Goal: Task Accomplishment & Management: Use online tool/utility

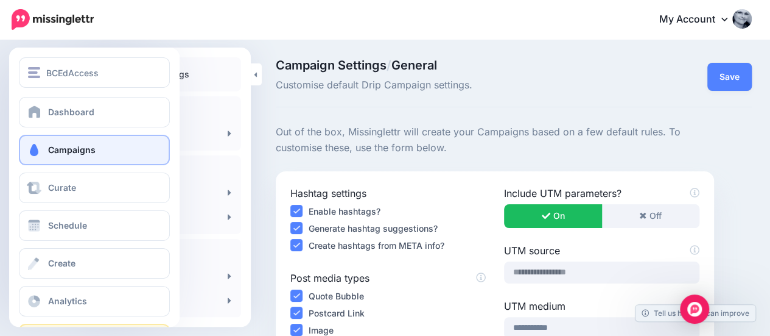
click at [57, 146] on span "Campaigns" at bounding box center [72, 149] width 48 height 10
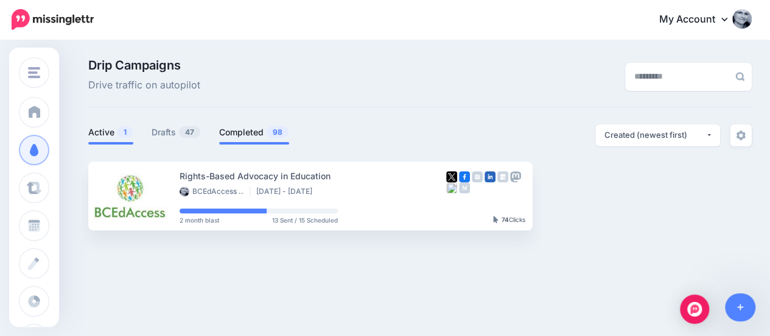
click at [227, 132] on link "Completed 98" at bounding box center [254, 132] width 70 height 15
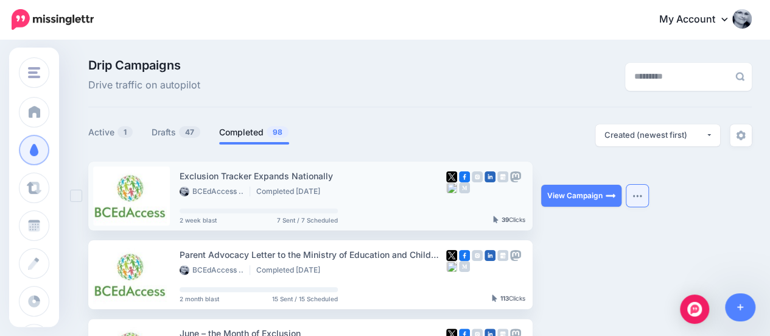
click at [640, 197] on img "button" at bounding box center [638, 196] width 10 height 4
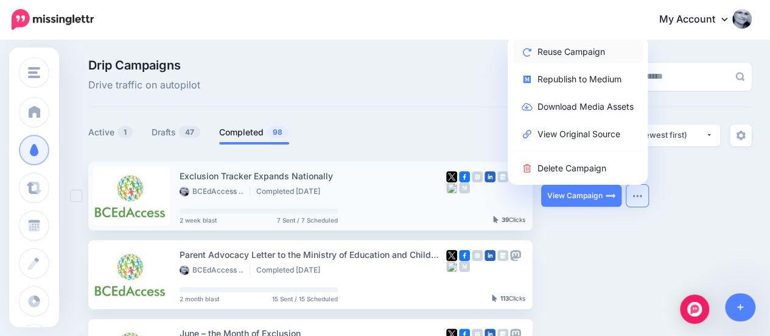
click at [552, 55] on link "Reuse Campaign" at bounding box center [578, 52] width 130 height 24
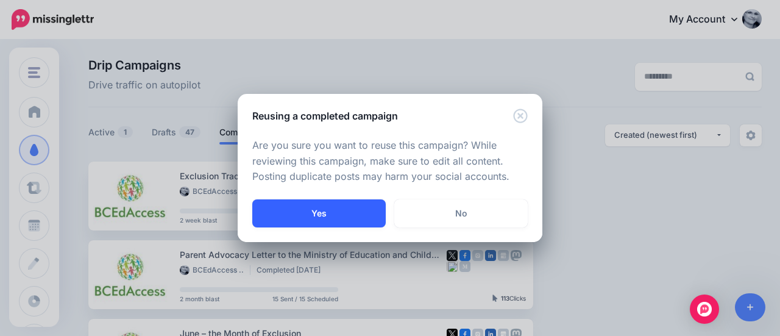
click at [314, 217] on button "Yes" at bounding box center [318, 213] width 133 height 28
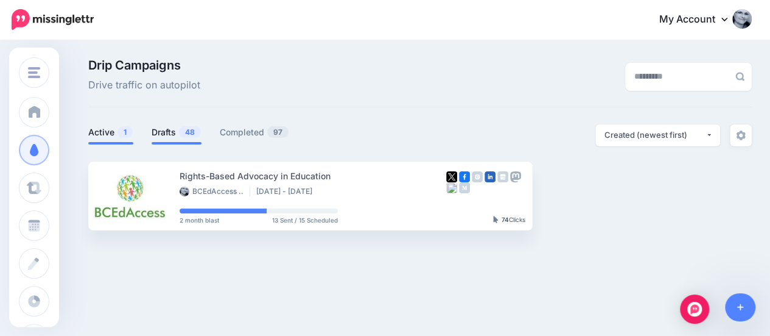
click at [175, 130] on link "Drafts 48" at bounding box center [177, 132] width 50 height 15
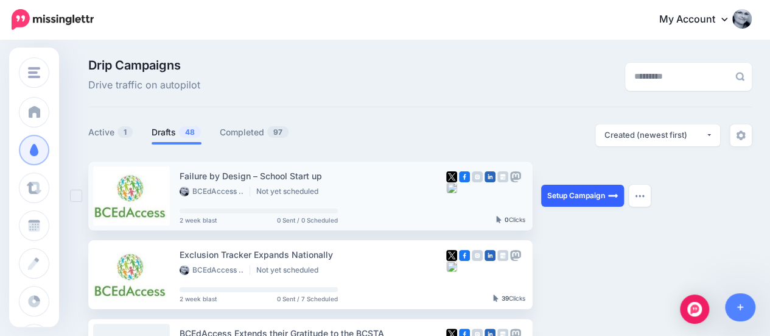
click at [576, 196] on link "Setup Campaign" at bounding box center [582, 196] width 83 height 22
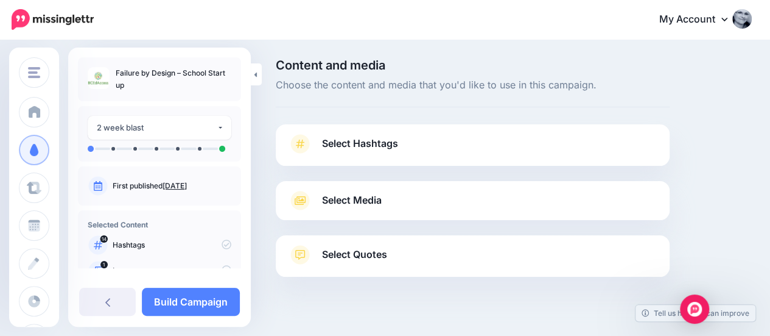
click at [351, 146] on span "Select Hashtags" at bounding box center [360, 143] width 76 height 16
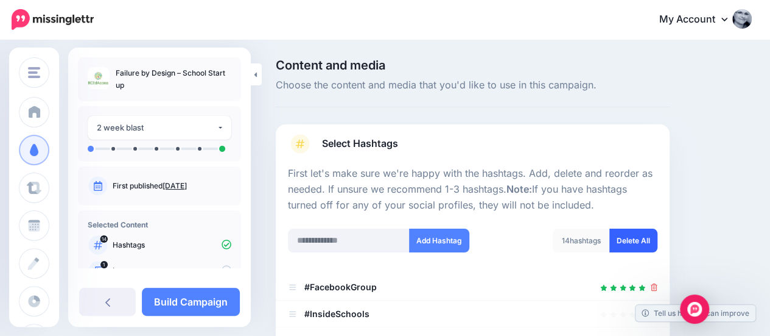
click at [632, 237] on link "Delete All" at bounding box center [634, 240] width 48 height 24
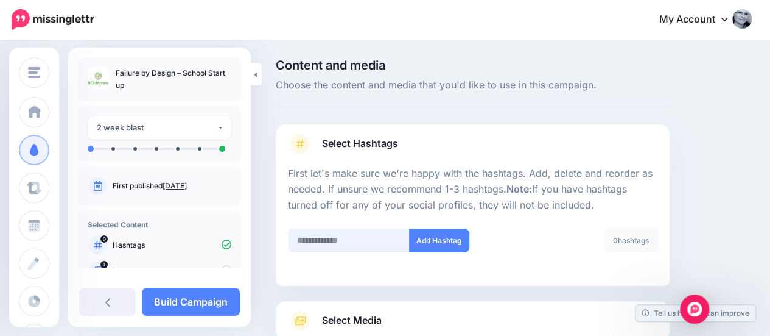
click at [318, 236] on div "Select Hashtags First let's make sure we're happy with the hashtags. Add, delet…" at bounding box center [473, 260] width 394 height 272
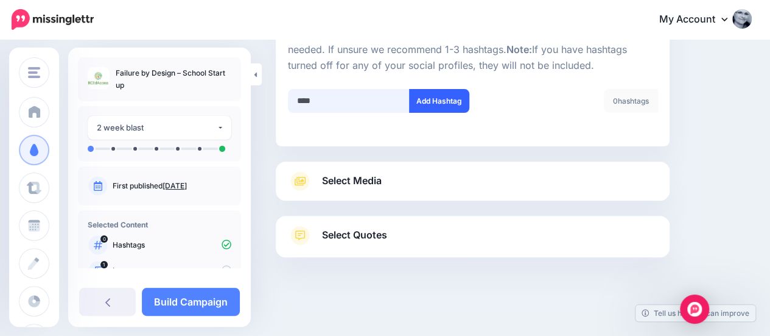
type input "****"
click at [442, 102] on button "Add Hashtag" at bounding box center [439, 101] width 60 height 24
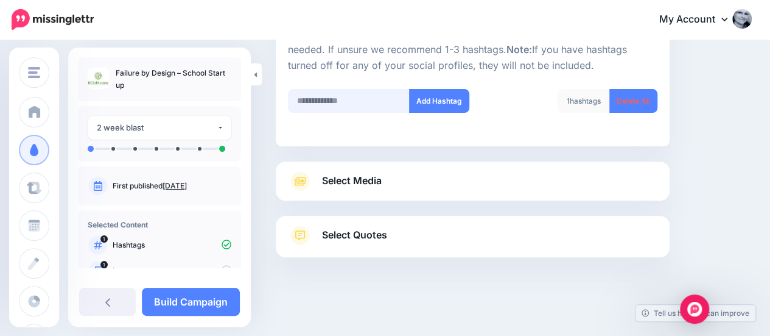
click at [325, 97] on input "text" at bounding box center [349, 101] width 122 height 24
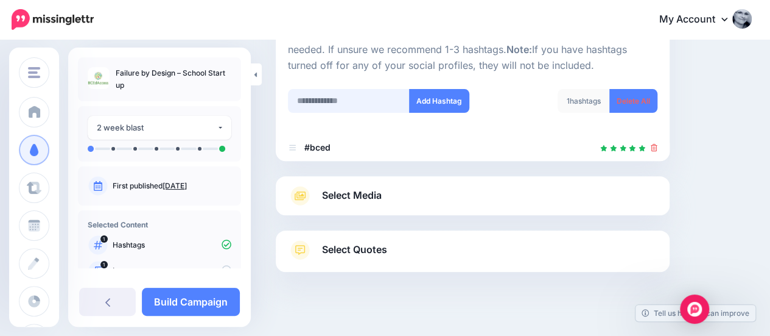
scroll to position [154, 0]
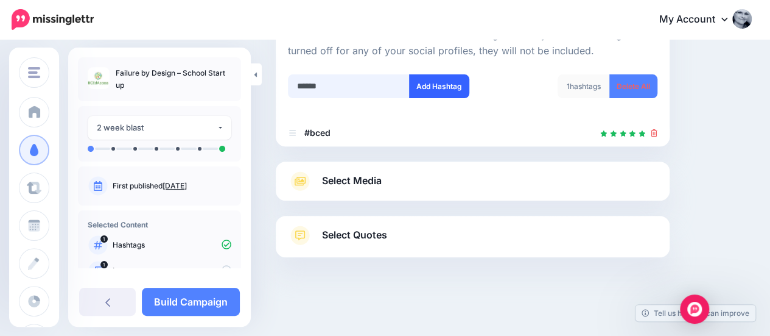
type input "******"
click at [428, 79] on button "Add Hashtag" at bounding box center [439, 86] width 60 height 24
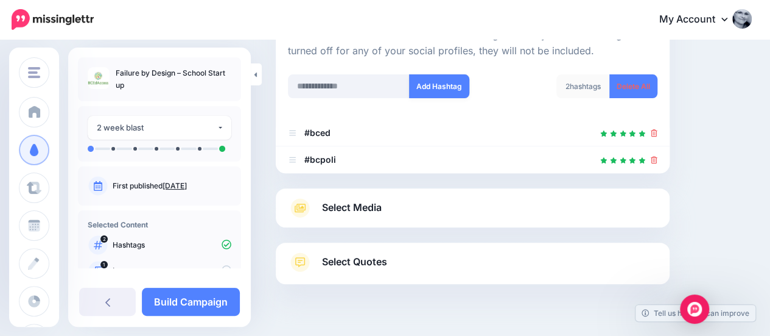
scroll to position [181, 0]
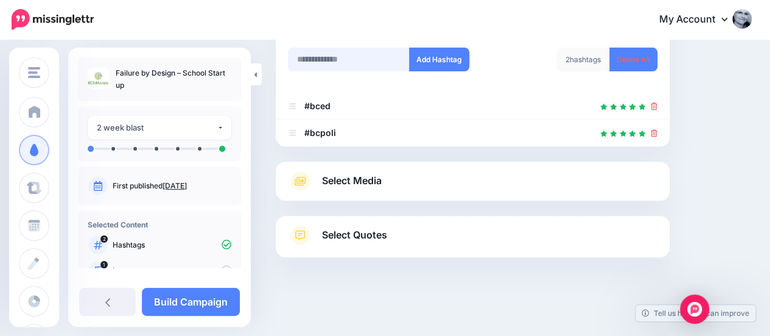
click at [317, 58] on input "text" at bounding box center [349, 60] width 122 height 24
type input "**********"
click at [426, 52] on button "Add Hashtag" at bounding box center [439, 60] width 60 height 24
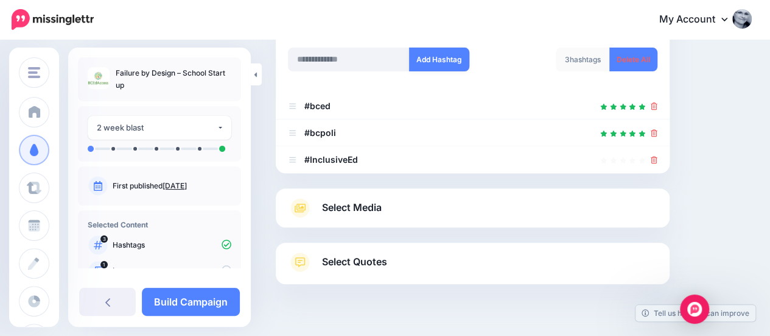
scroll to position [208, 0]
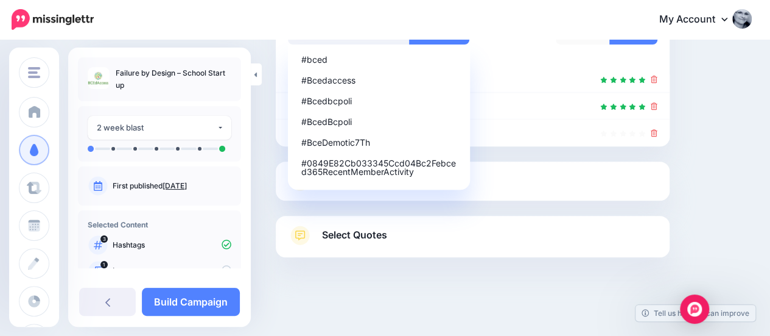
click at [495, 178] on link "Select Media" at bounding box center [473, 180] width 370 height 19
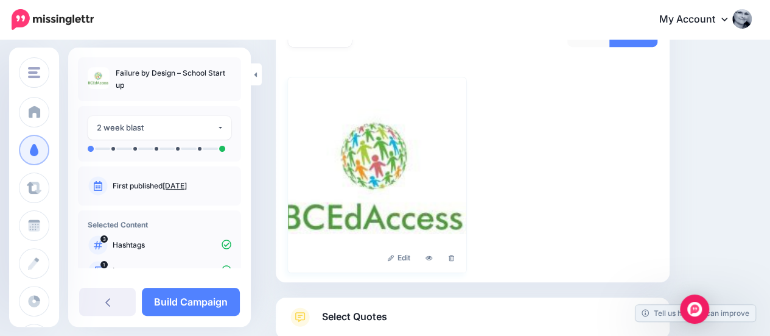
scroll to position [337, 0]
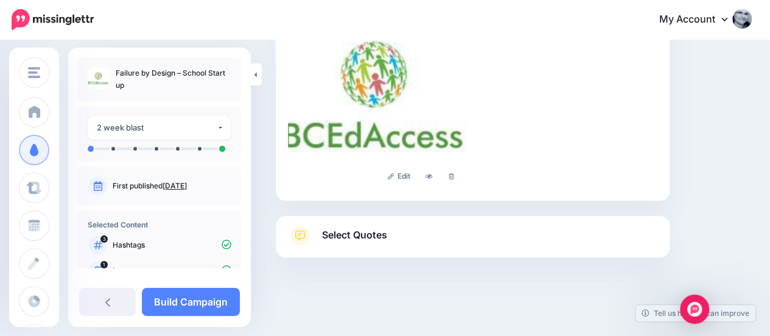
click at [331, 241] on span "Select Quotes" at bounding box center [354, 235] width 65 height 16
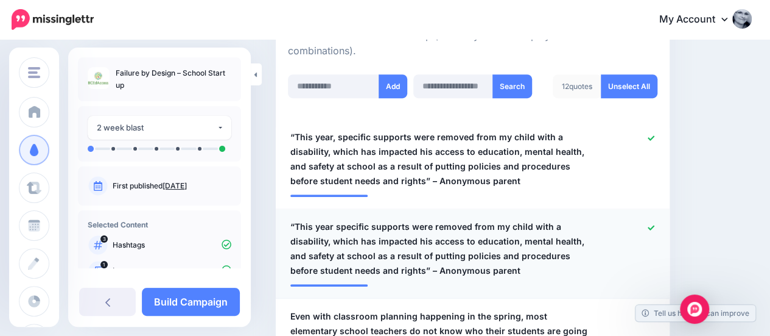
click at [655, 224] on icon at bounding box center [651, 227] width 7 height 7
